Goal: Information Seeking & Learning: Understand process/instructions

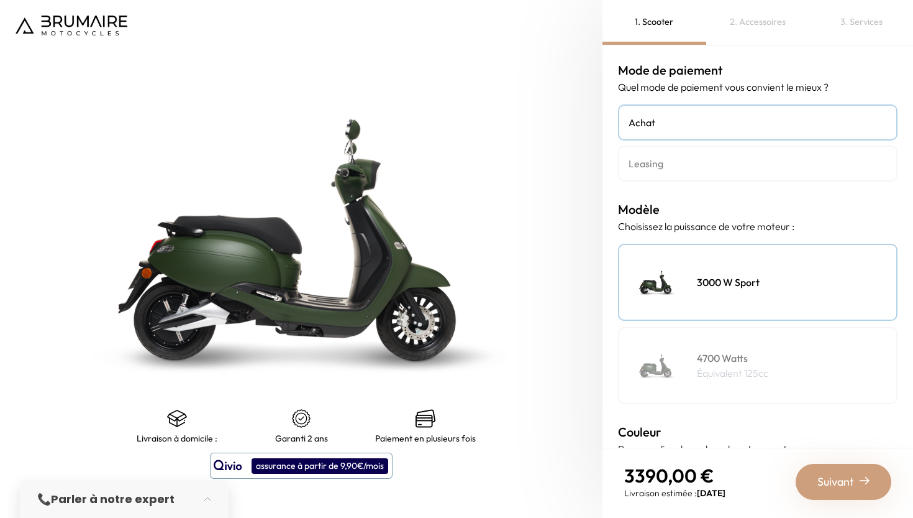
click at [674, 163] on h4 "Leasing" at bounding box center [758, 163] width 258 height 15
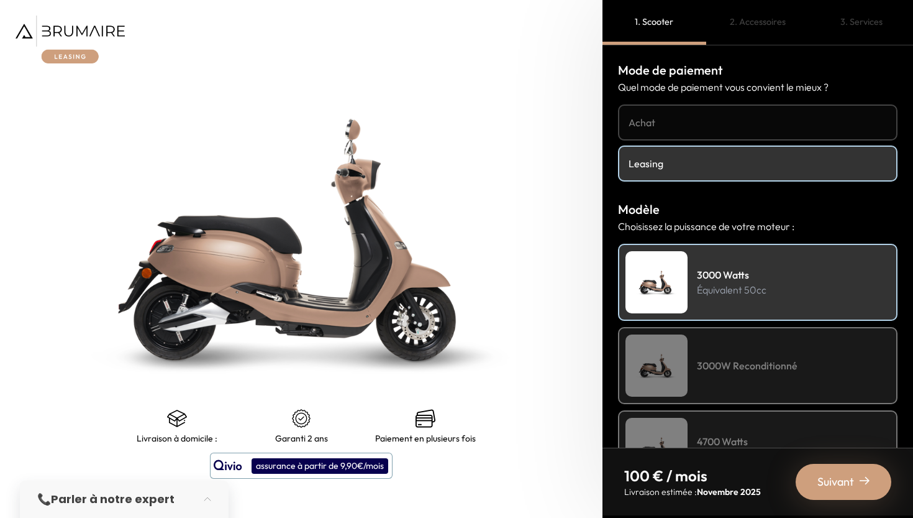
click at [697, 119] on h4 "Achat" at bounding box center [758, 122] width 258 height 15
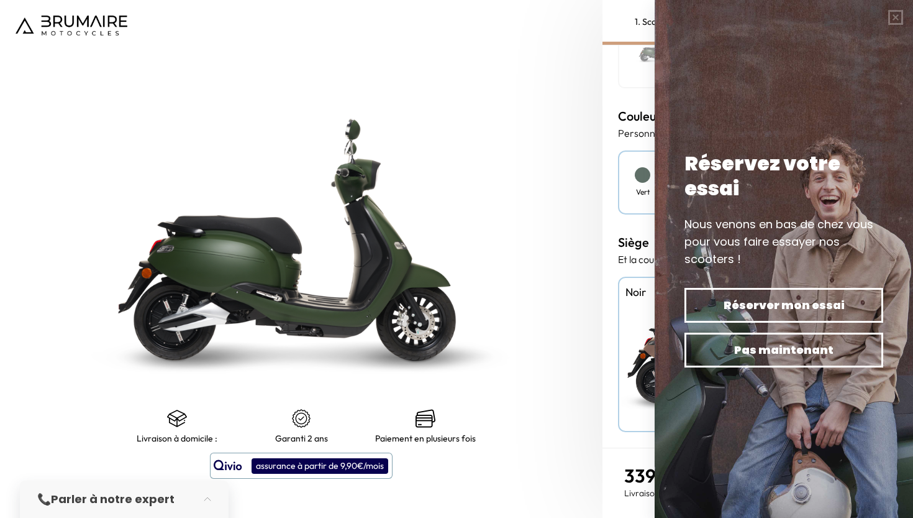
scroll to position [316, 0]
click at [608, 425] on div "Mode de paiement Quel mode de paiement vous convient le mieux ? Achat Leasing M…" at bounding box center [758, 246] width 311 height 402
